Goal: Check status: Check status

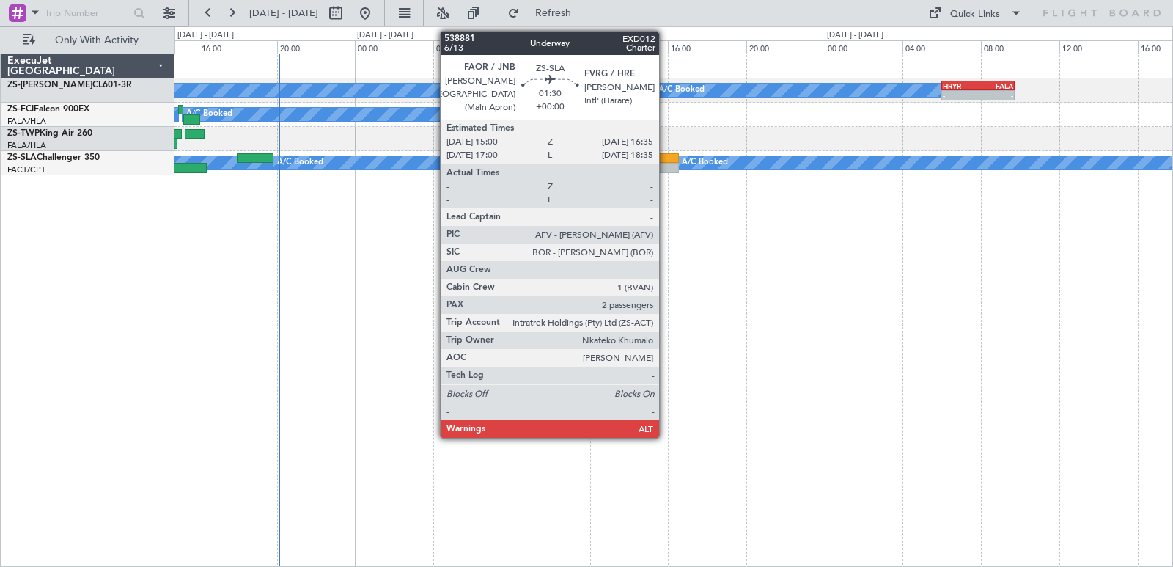
click at [666, 170] on div at bounding box center [664, 168] width 32 height 10
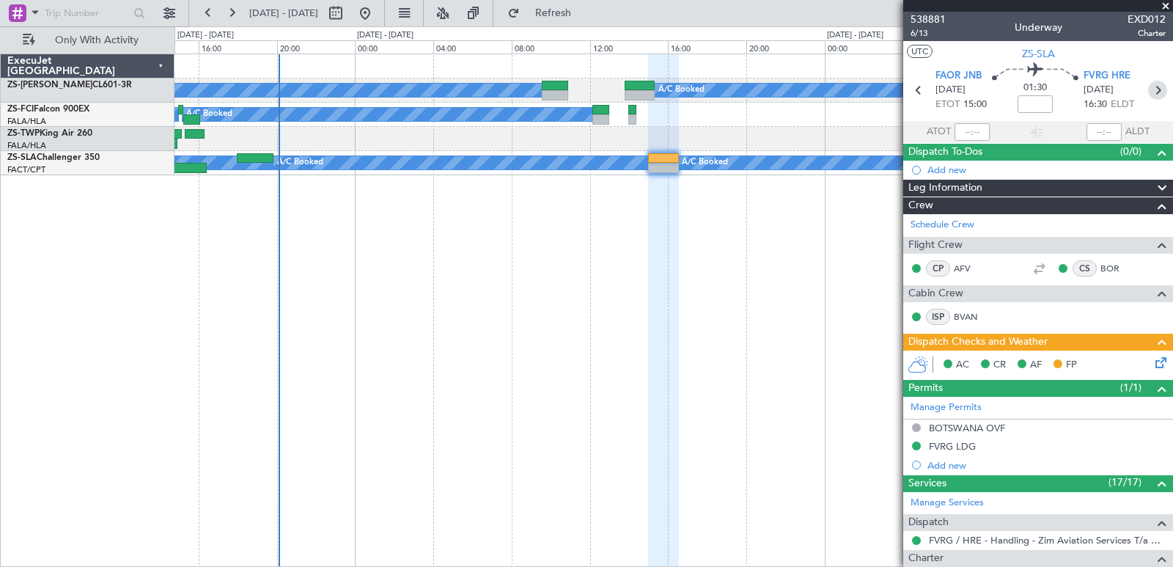
click at [1148, 94] on icon at bounding box center [1157, 90] width 19 height 19
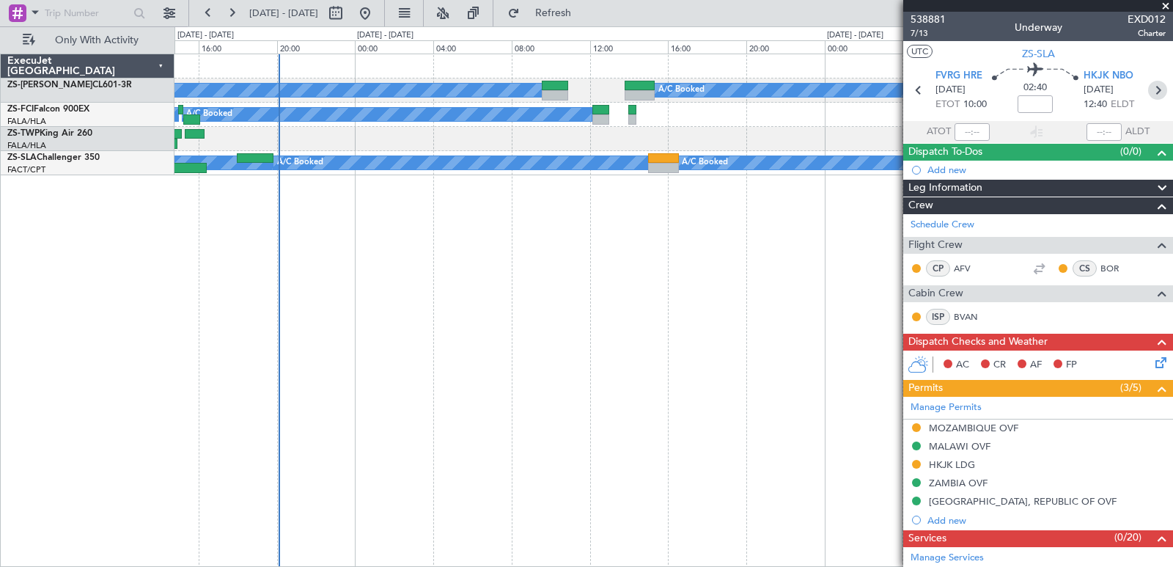
click at [1148, 94] on icon at bounding box center [1157, 90] width 19 height 19
type input "0"
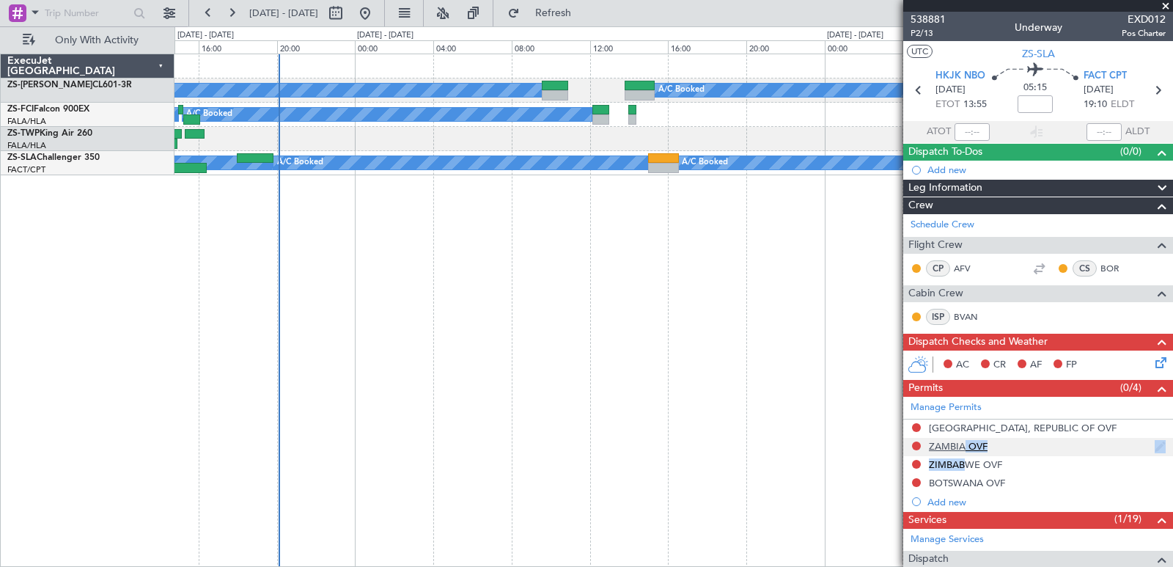
click at [957, 454] on ul "[GEOGRAPHIC_DATA], REPUBLIC OF OVF [GEOGRAPHIC_DATA] OVF ZIMBABWE OVF BOTSWANA …" at bounding box center [1038, 465] width 270 height 92
click at [961, 465] on div "ZIMBABWE OVF" at bounding box center [965, 464] width 73 height 12
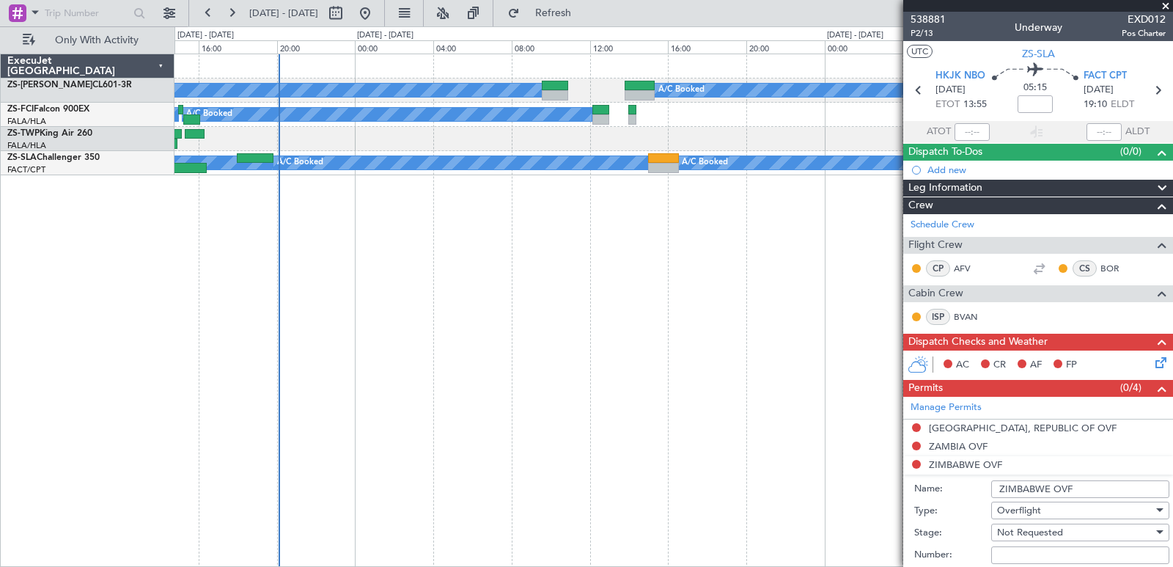
click at [1165, 2] on span at bounding box center [1165, 6] width 15 height 13
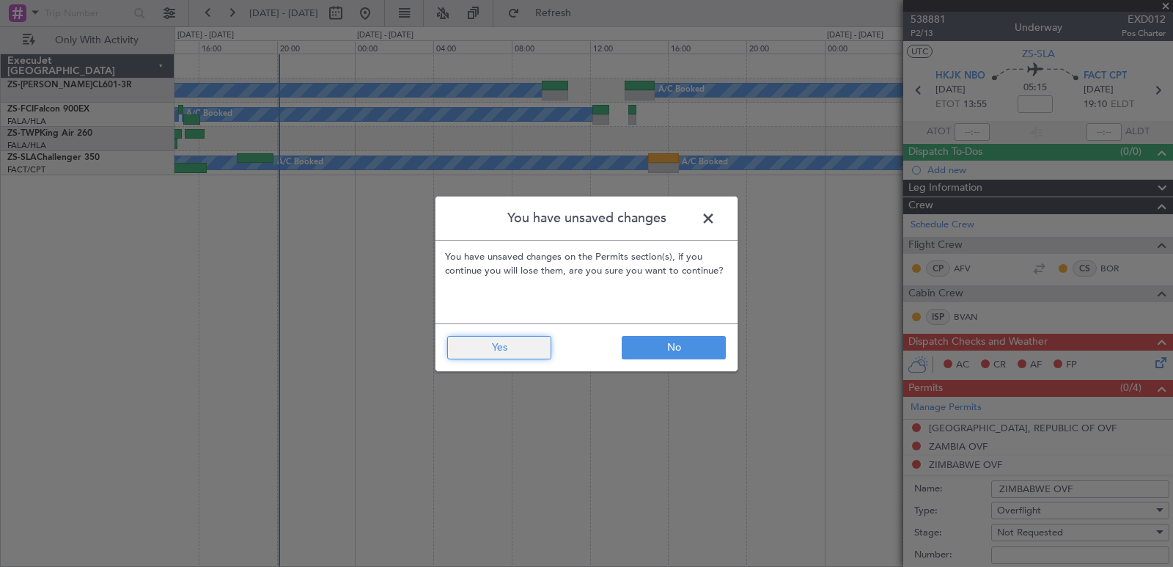
click at [481, 336] on button "Yes" at bounding box center [499, 347] width 104 height 23
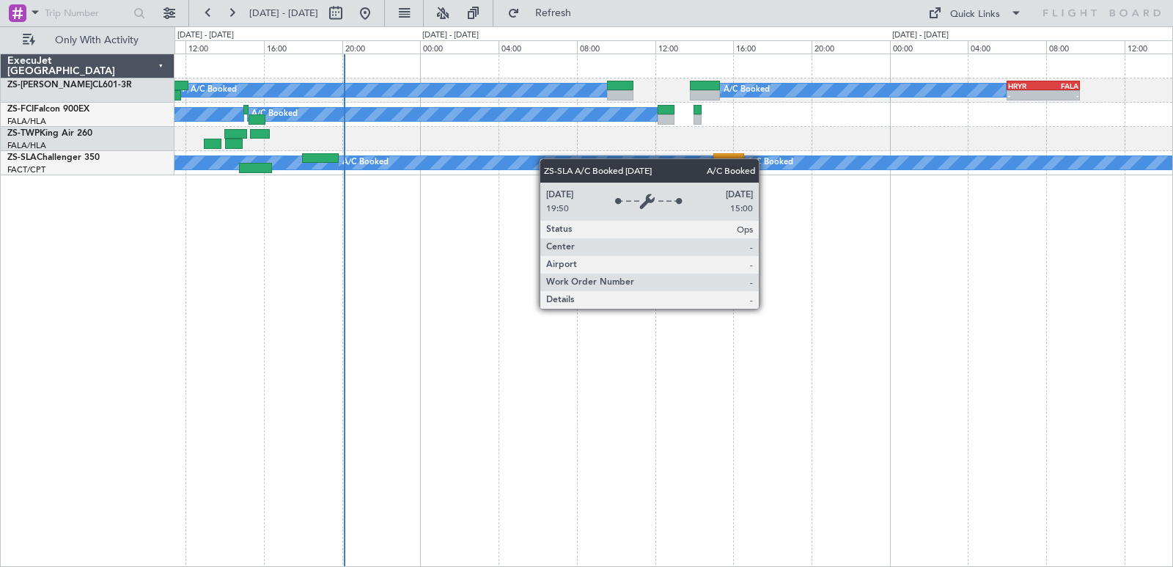
click at [565, 161] on div "A/C Booked A/C Booked A/C Booked A/C Booked A/C Booked A/C Booked A/C Booked A/…" at bounding box center [673, 114] width 998 height 121
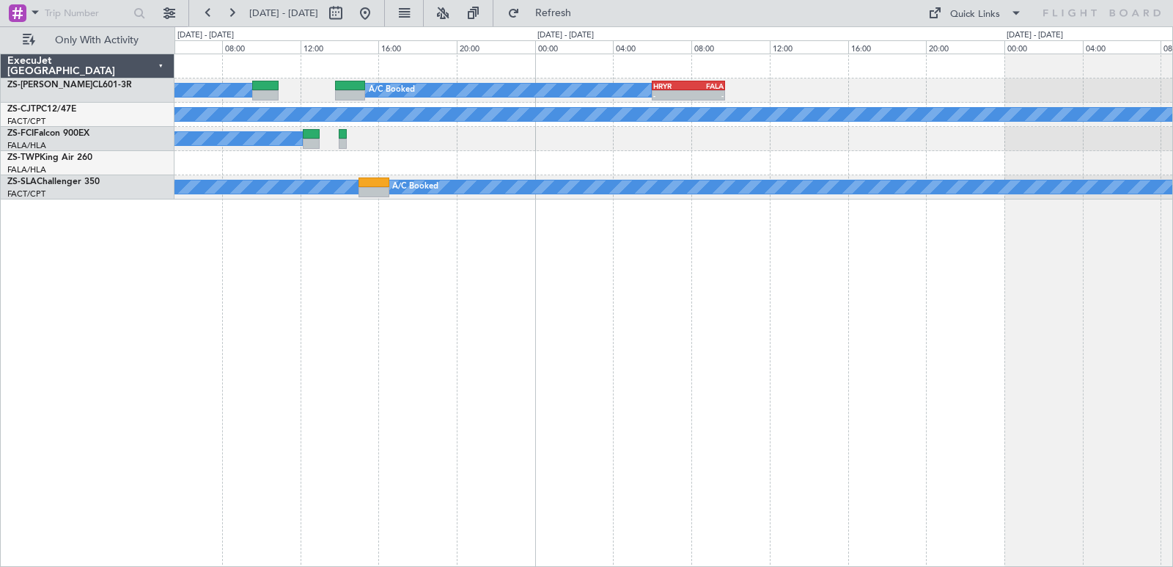
click at [603, 347] on div "A/C Booked A/C Booked A/C Booked A/C Booked A/C Booked A/C Booked A/C Booked A/…" at bounding box center [673, 310] width 998 height 513
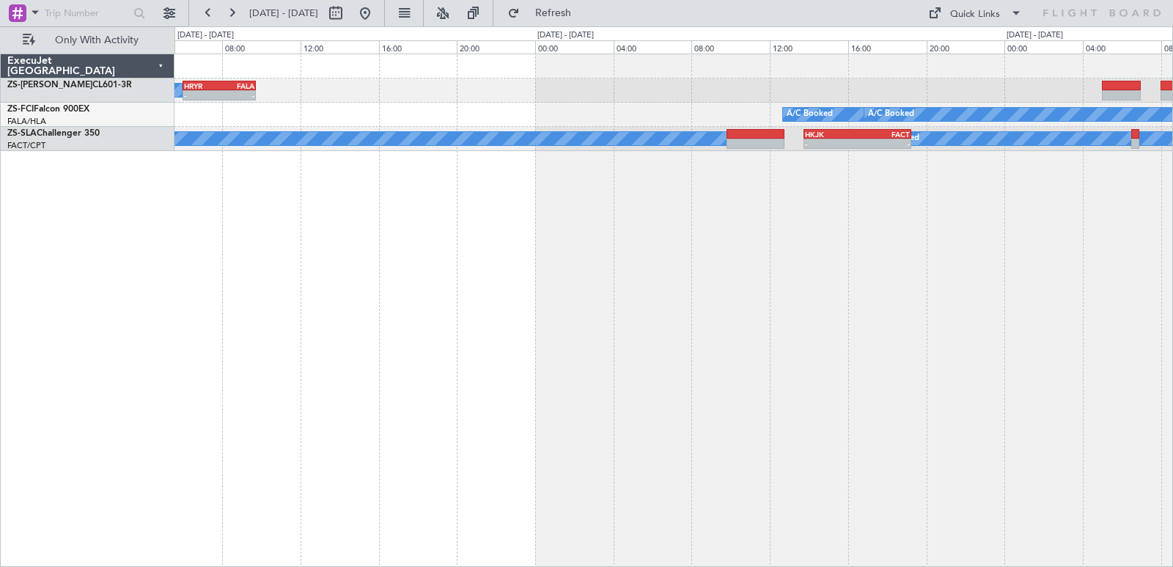
click at [367, 290] on div "A/C Booked A/C Booked A/C Booked A/C Booked A/C Booked - - HRYR 06:00 Z FALA 09…" at bounding box center [673, 310] width 998 height 513
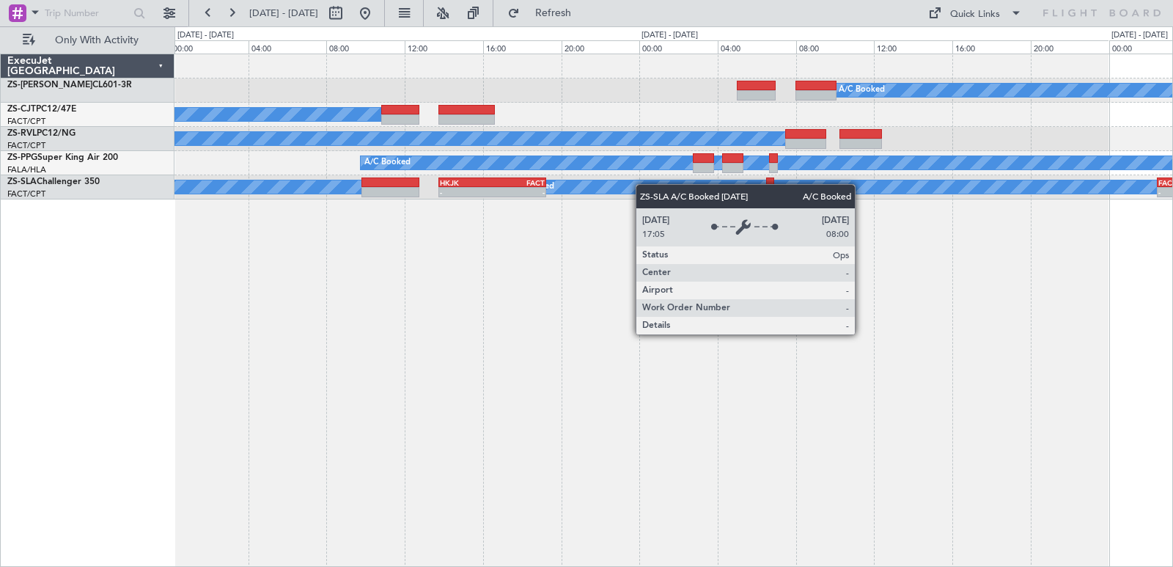
click at [643, 184] on div "A/C Booked A/C Booked A/C Booked A/C Booked A/C Booked A/C Booked A/C Booked A/…" at bounding box center [673, 126] width 998 height 145
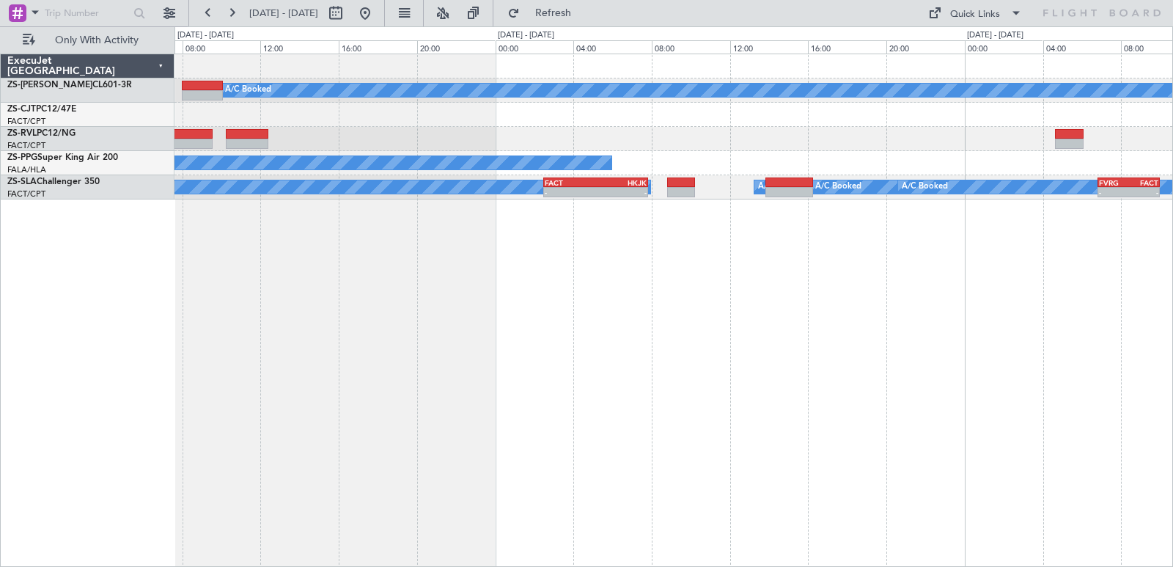
click at [422, 317] on div "A/C Booked A/C Booked A/C Booked A/C Booked - - FACT 02:30 Z HKJK 07:50 Z A/C B…" at bounding box center [673, 310] width 998 height 513
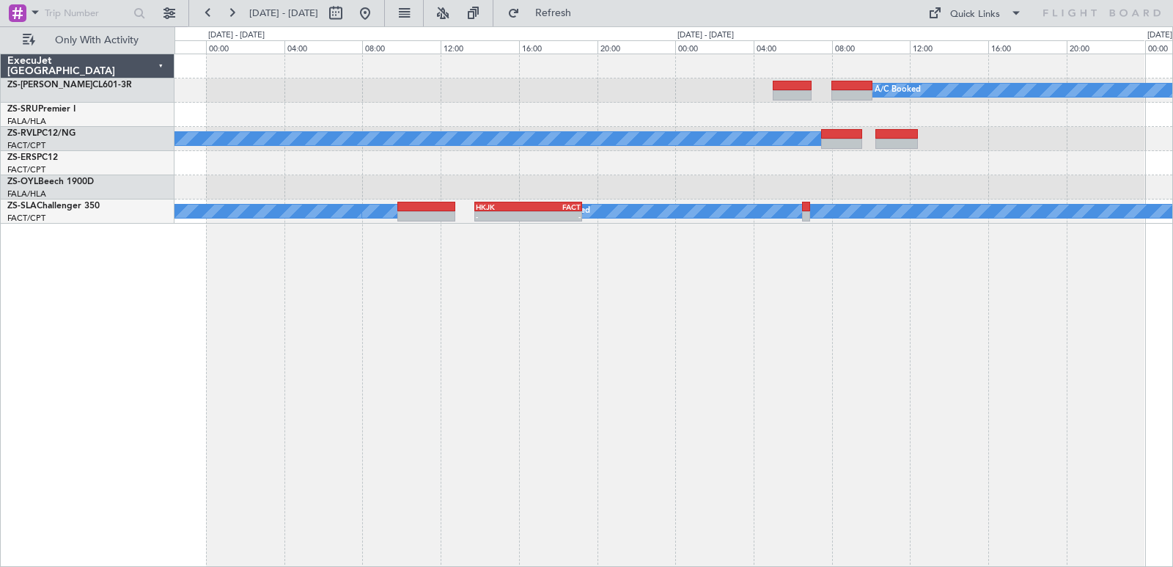
click at [1172, 402] on div "A/C Booked HRYR 06:00 Z FALA 09:45 Z - - A/C Booked A/C Booked A/C Booked A/C B…" at bounding box center [586, 296] width 1173 height 540
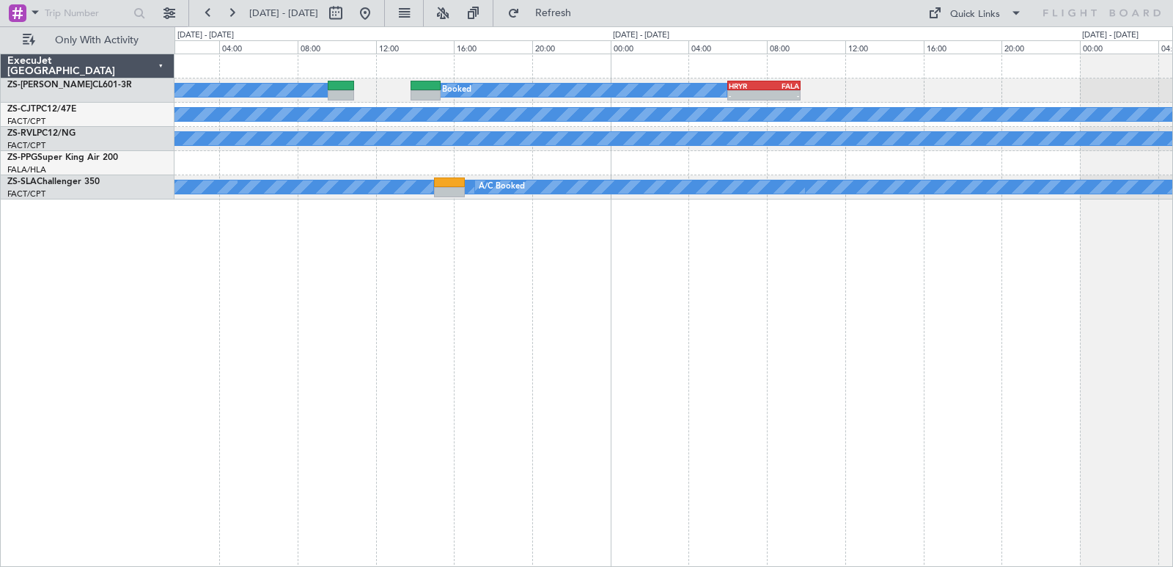
click at [1026, 427] on div "HRYR 06:00 Z FALA 09:45 Z - - A/C Booked A/C Booked A/C Booked A/C Booked A/C B…" at bounding box center [673, 310] width 998 height 513
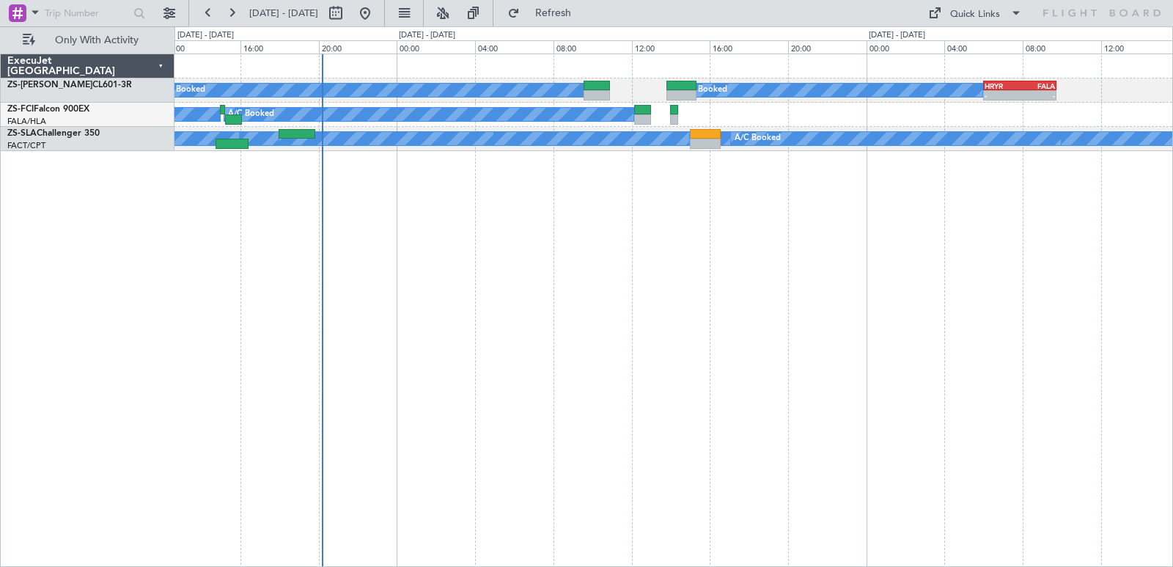
click at [750, 417] on div "HRYR 06:00 Z FALA 09:45 Z - - A/C Booked A/C Booked A/C Booked A/C Booked A/C B…" at bounding box center [673, 310] width 998 height 513
